Goal: Task Accomplishment & Management: Complete application form

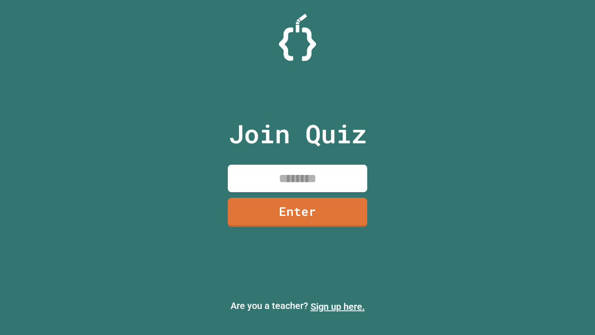
click at [338, 307] on link "Sign up here." at bounding box center [338, 306] width 54 height 11
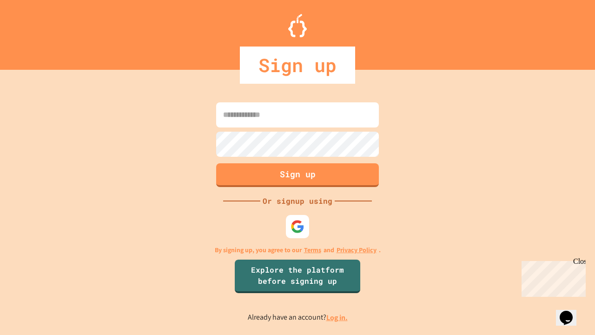
click at [338, 317] on link "Log in." at bounding box center [337, 318] width 21 height 10
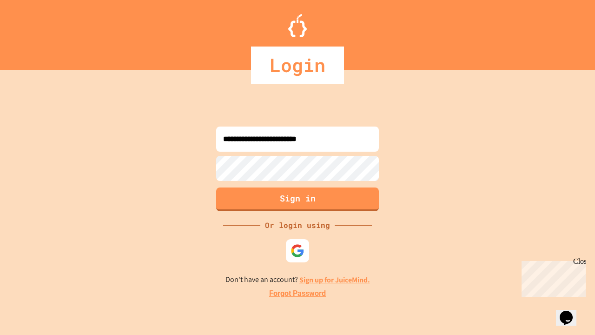
type input "**********"
